Goal: Check status: Check status

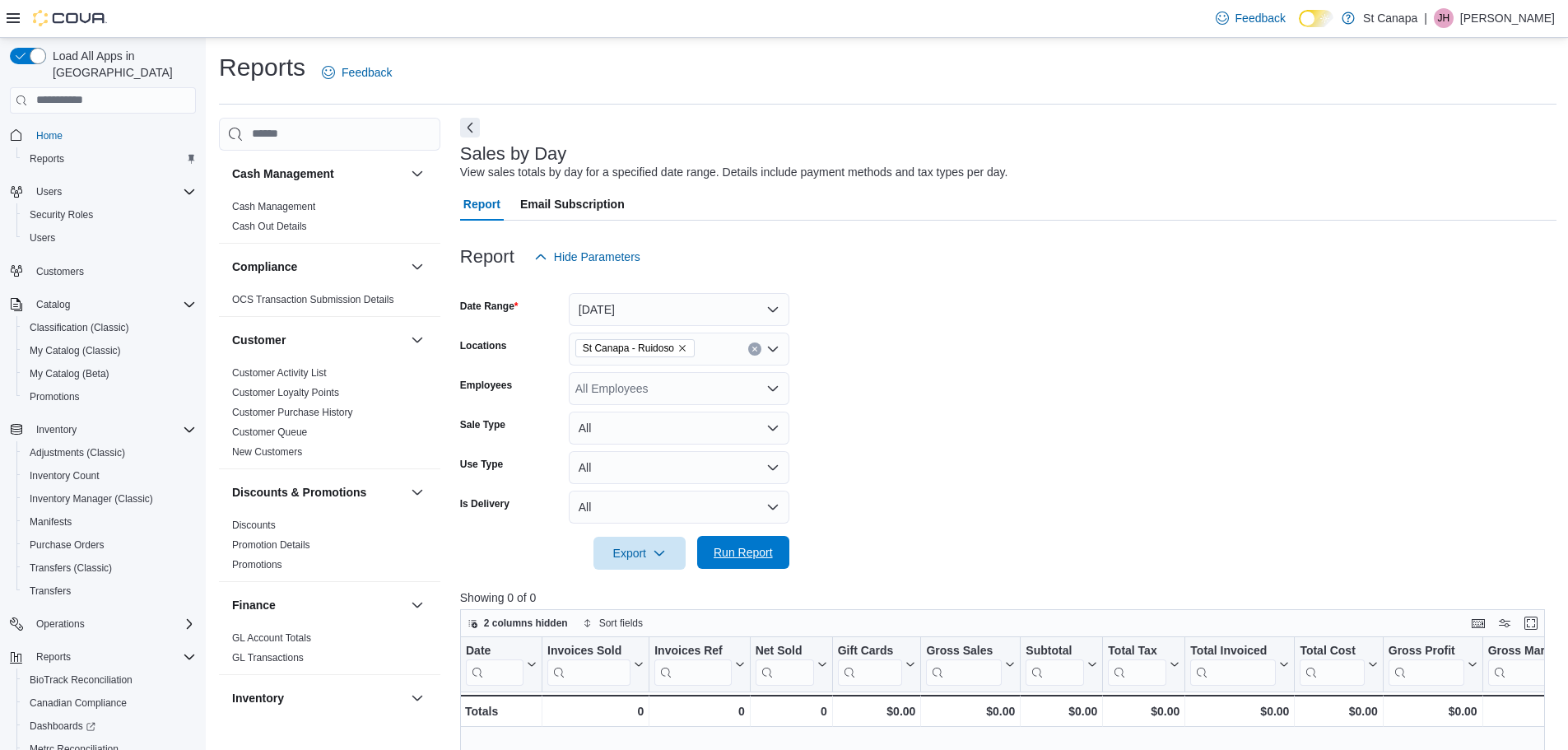
scroll to position [100, 0]
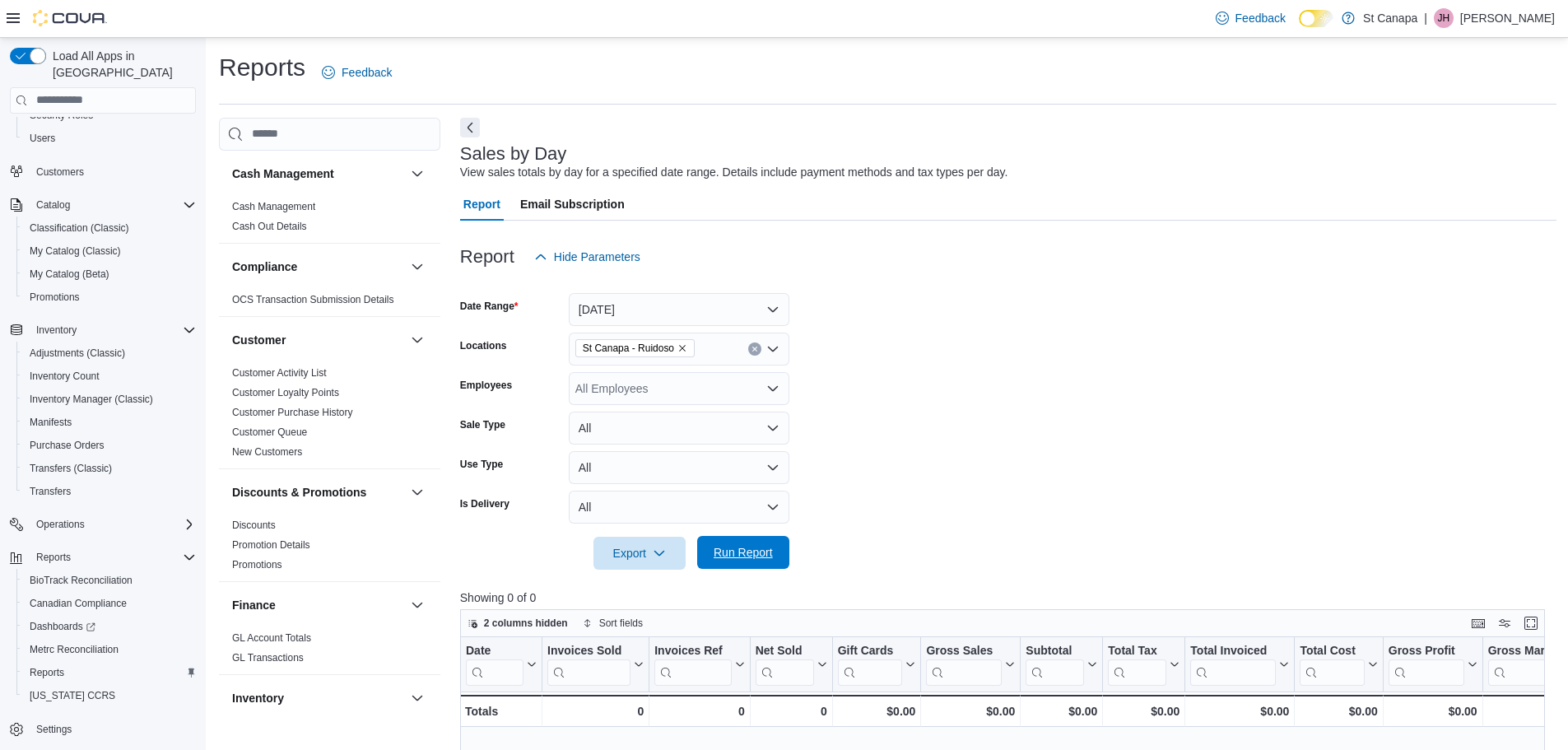
click at [759, 561] on span "Run Report" at bounding box center [743, 552] width 72 height 33
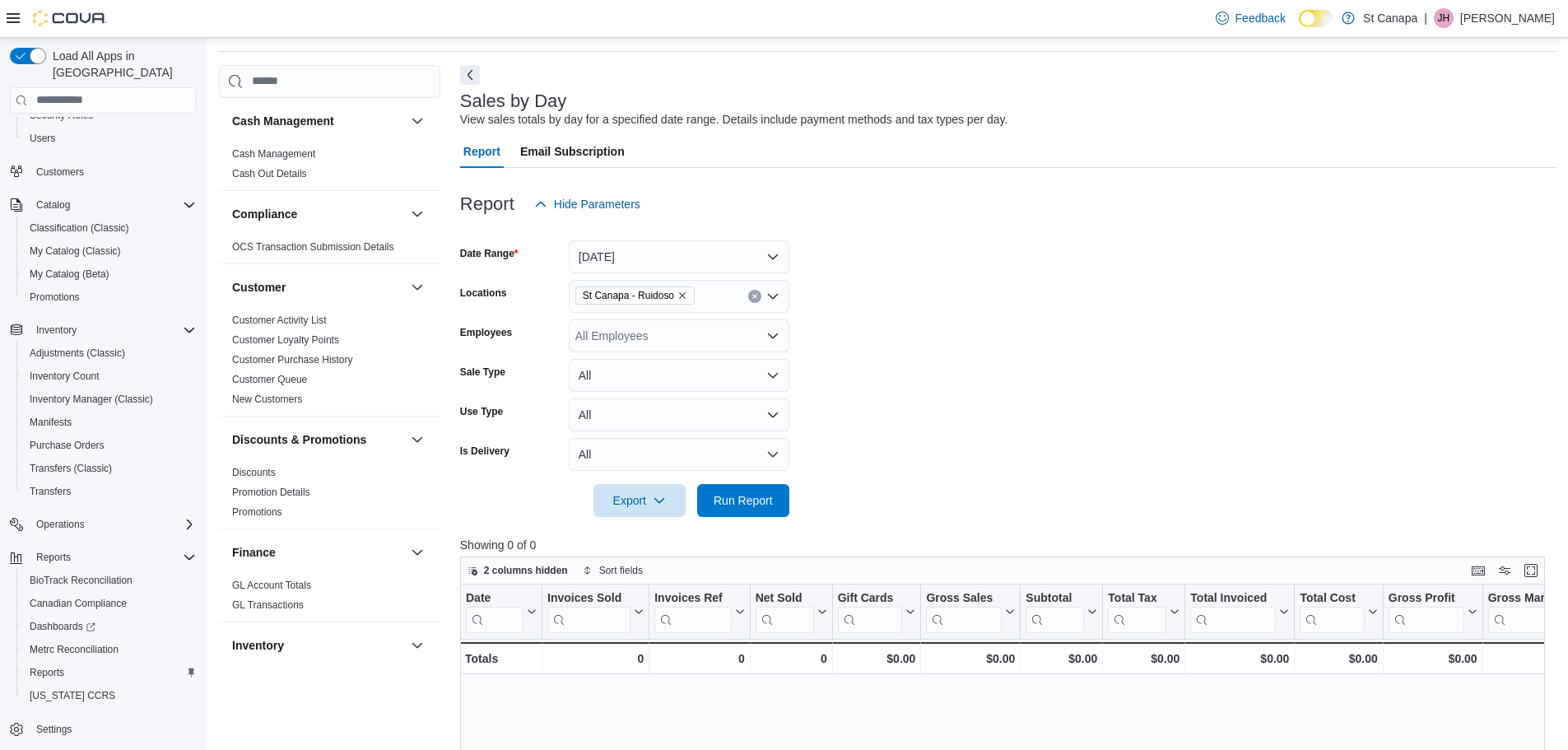
scroll to position [82, 0]
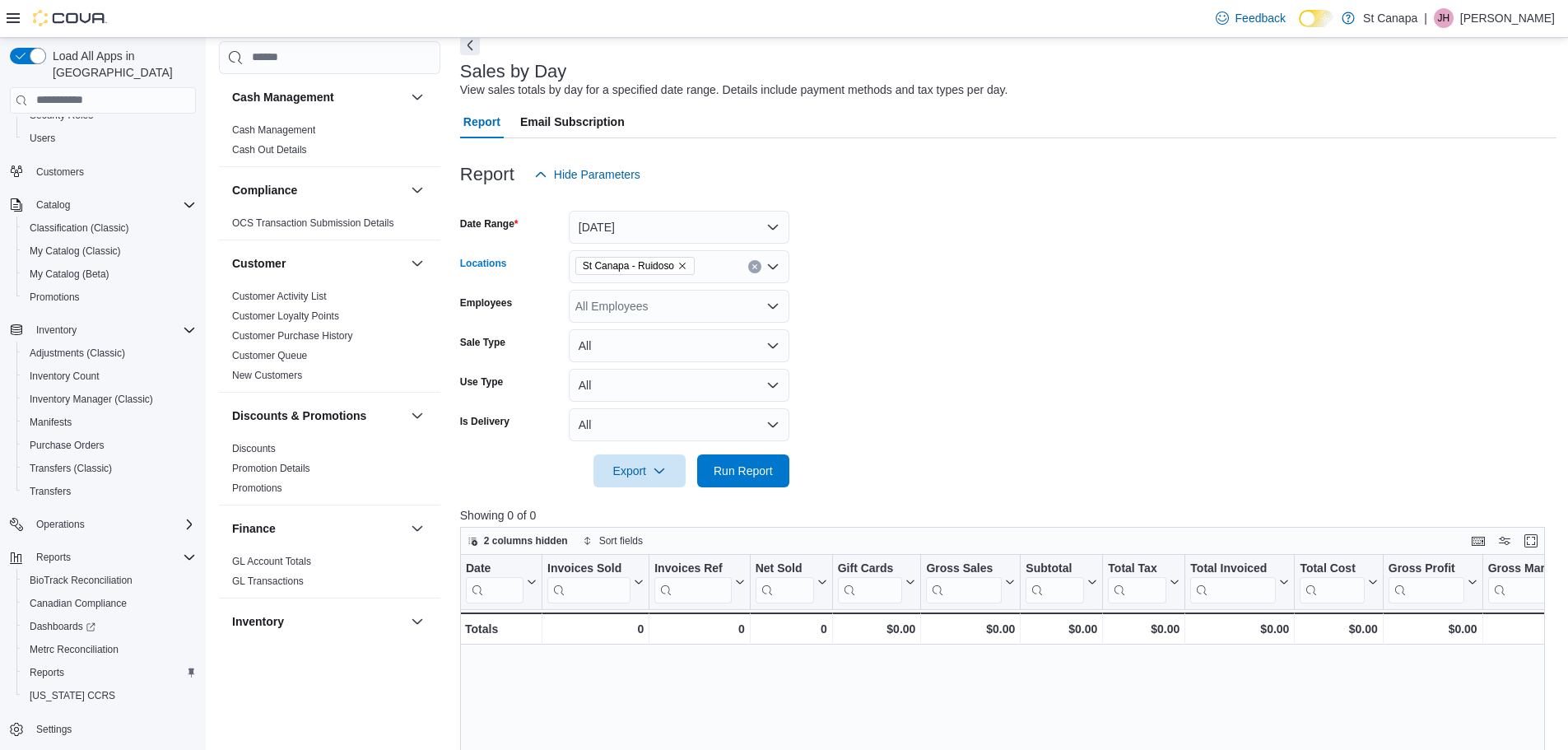
click at [681, 264] on icon "Remove St Canapa - Ruidoso from selection in this group" at bounding box center [682, 265] width 10 height 10
drag, startPoint x: 662, startPoint y: 362, endPoint x: 683, endPoint y: 356, distance: 21.8
click at [666, 361] on span "St Canapa - [GEOGRAPHIC_DATA][PERSON_NAME]" at bounding box center [743, 366] width 279 height 17
drag, startPoint x: 870, startPoint y: 341, endPoint x: 767, endPoint y: 374, distance: 108.2
click at [853, 353] on form "Date Range [DATE] Locations [GEOGRAPHIC_DATA] - [GEOGRAPHIC_DATA][PERSON_NAME] …" at bounding box center [1008, 339] width 1097 height 296
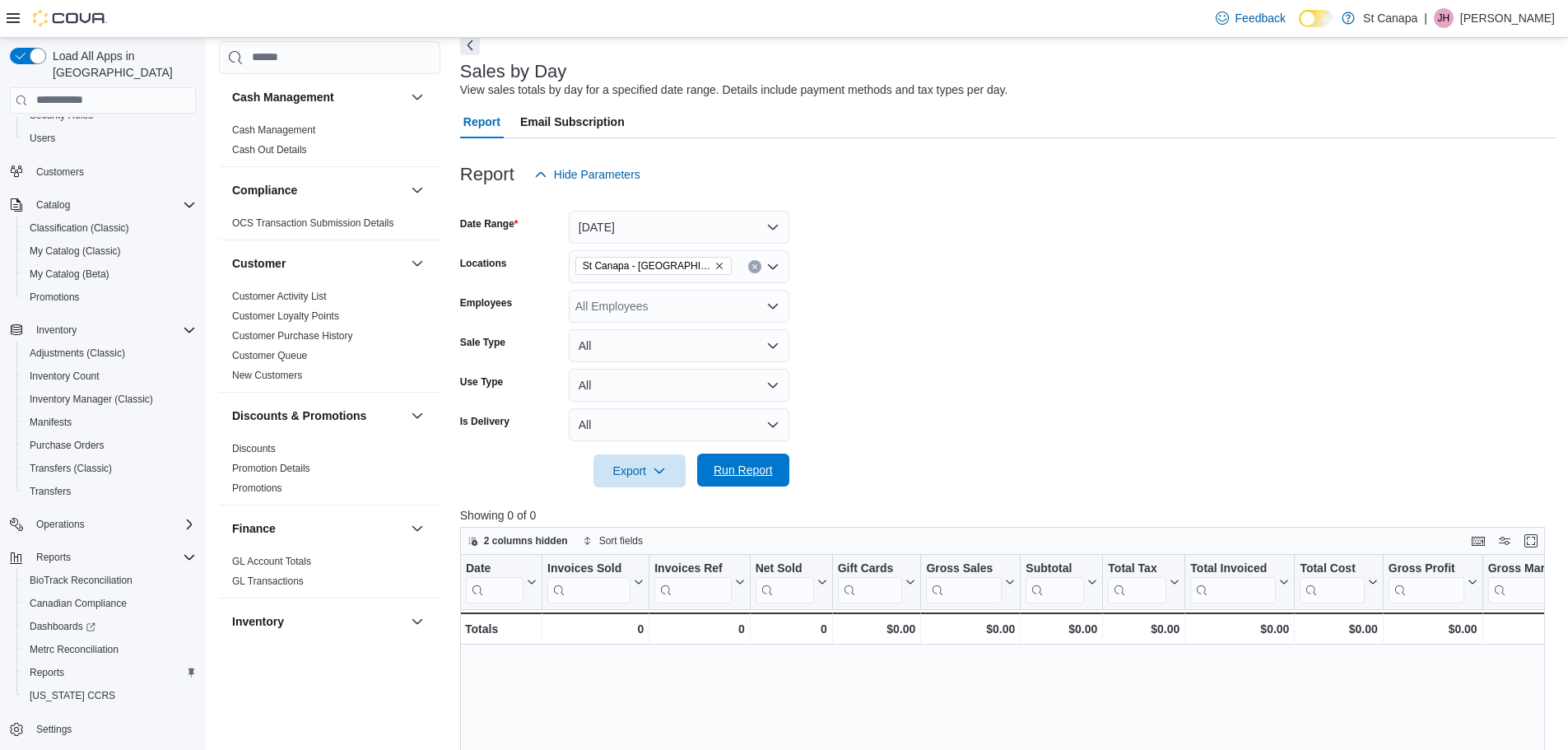
click at [746, 464] on span "Run Report" at bounding box center [743, 470] width 59 height 17
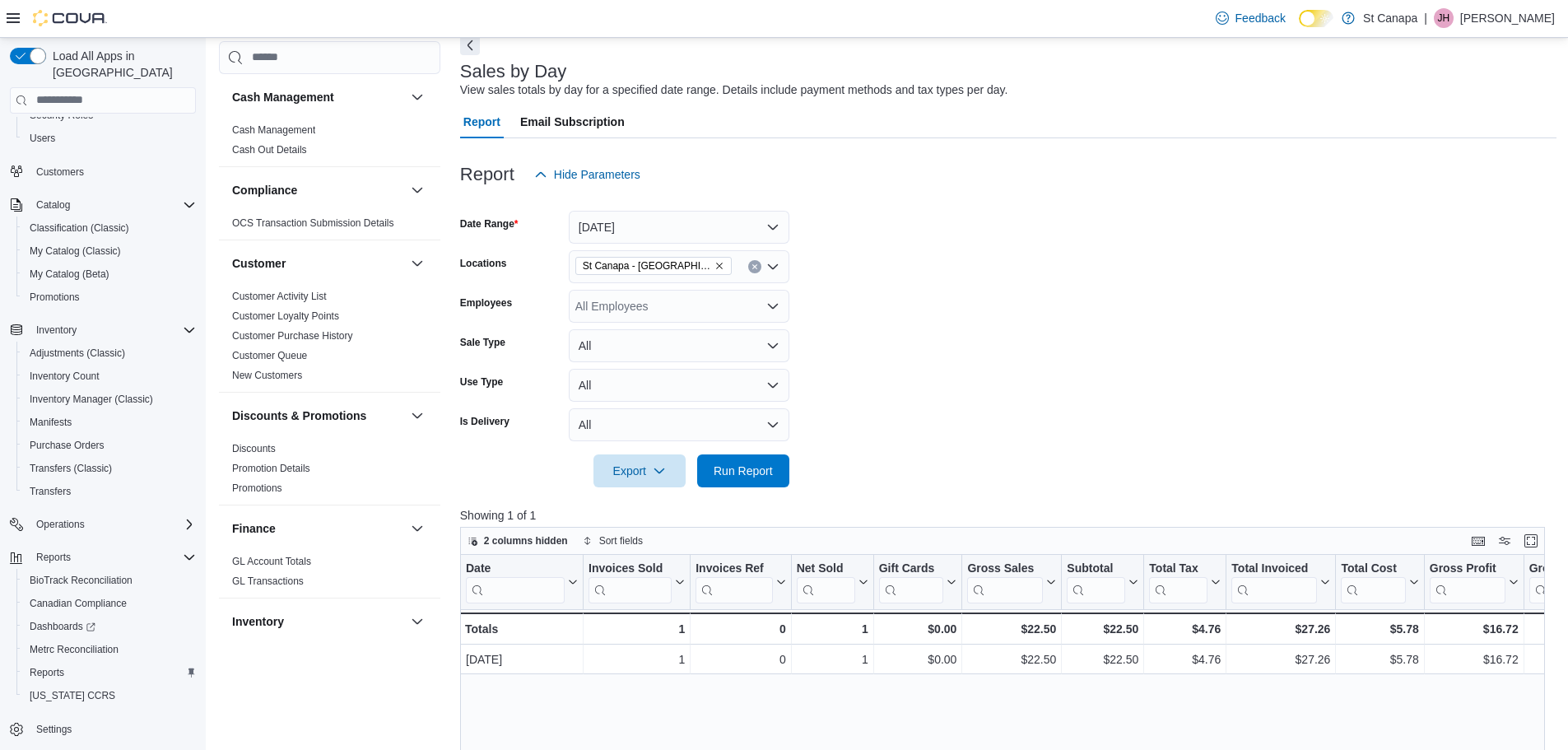
click at [1039, 433] on form "Date Range [DATE] Locations [GEOGRAPHIC_DATA] - [GEOGRAPHIC_DATA][PERSON_NAME] …" at bounding box center [1008, 339] width 1097 height 296
click at [725, 466] on span "Run Report" at bounding box center [743, 470] width 59 height 17
click at [714, 261] on icon "Remove St Canapa - Santa Teresa from selection in this group" at bounding box center [719, 265] width 10 height 10
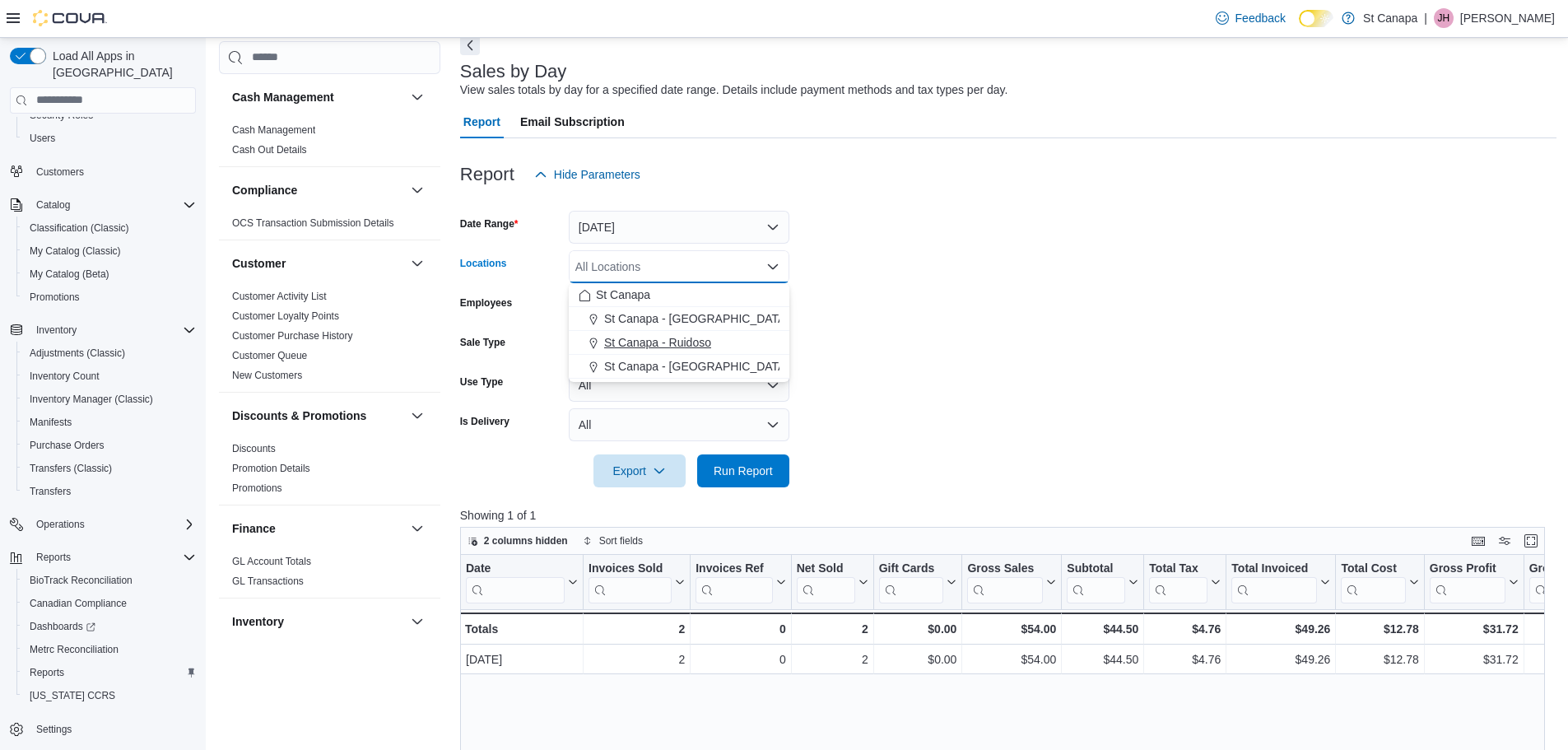
drag, startPoint x: 678, startPoint y: 345, endPoint x: 832, endPoint y: 331, distance: 154.6
click at [679, 345] on span "St Canapa - Ruidoso" at bounding box center [657, 342] width 107 height 17
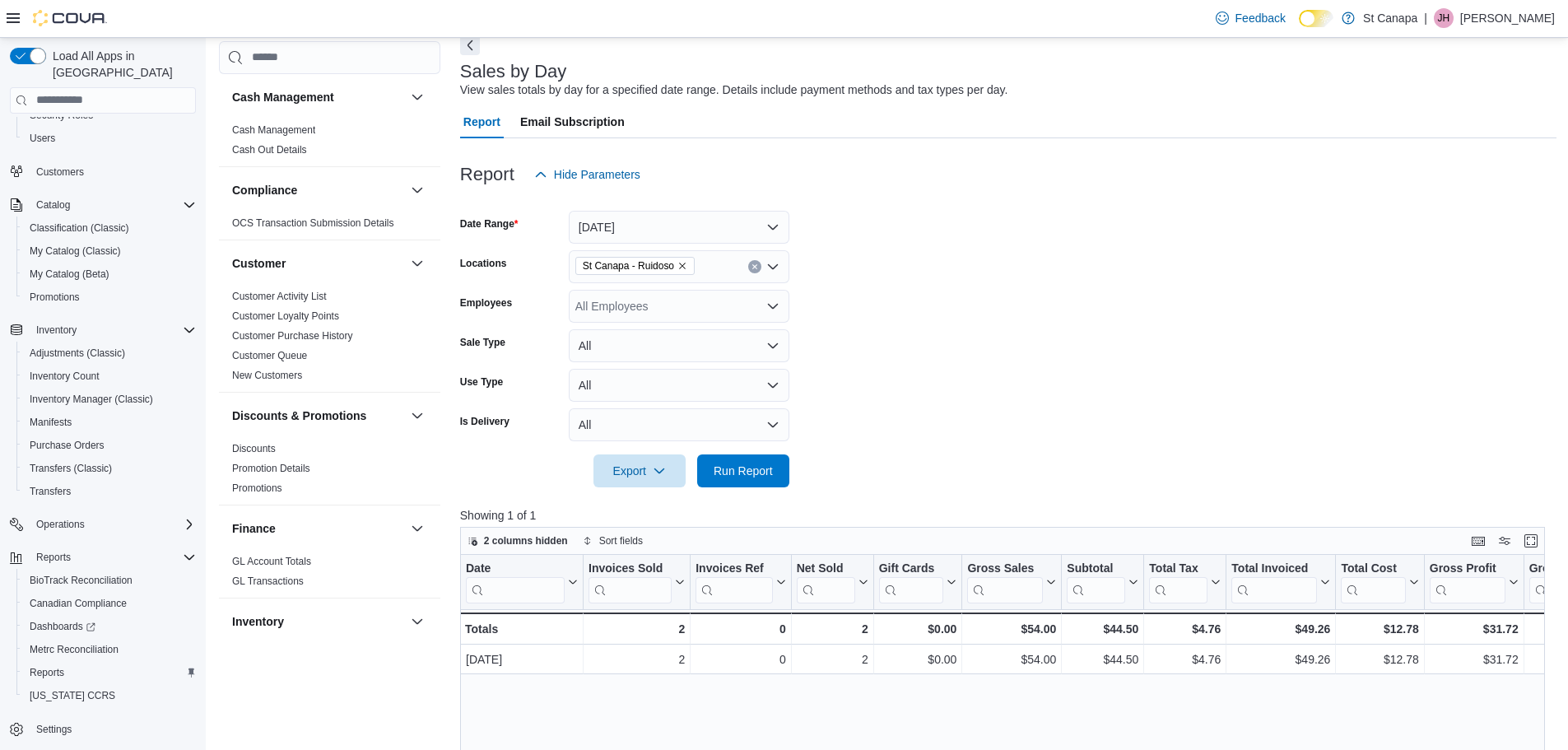
drag, startPoint x: 834, startPoint y: 332, endPoint x: 802, endPoint y: 376, distance: 54.4
click at [834, 338] on form "Date Range [DATE] Locations [GEOGRAPHIC_DATA] - [GEOGRAPHIC_DATA] Employees All…" at bounding box center [1008, 339] width 1097 height 296
click at [743, 478] on span "Run Report" at bounding box center [743, 470] width 59 height 17
